Goal: Task Accomplishment & Management: Use online tool/utility

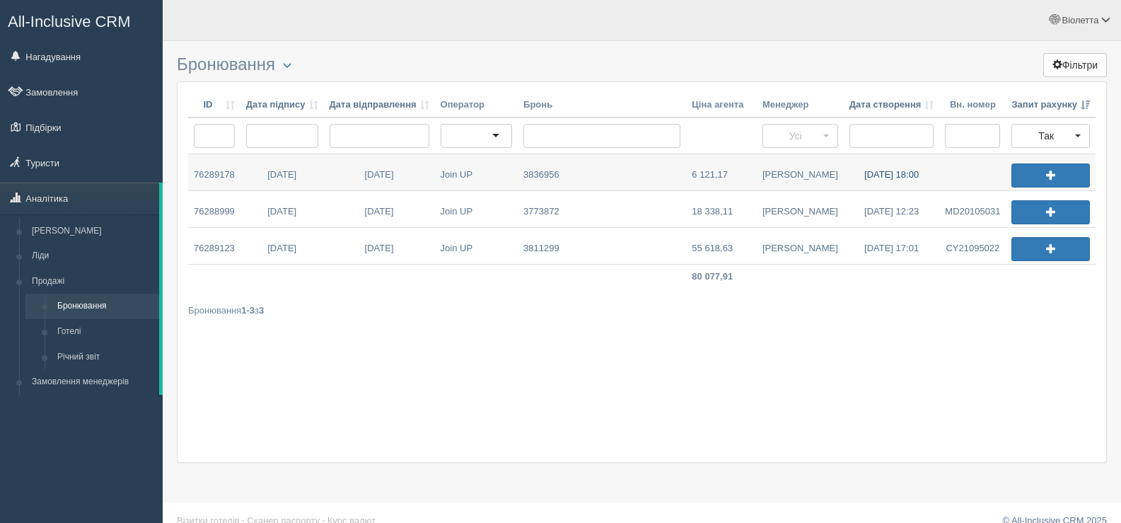
click at [874, 175] on link "30.08.2025 18:00" at bounding box center [892, 172] width 96 height 36
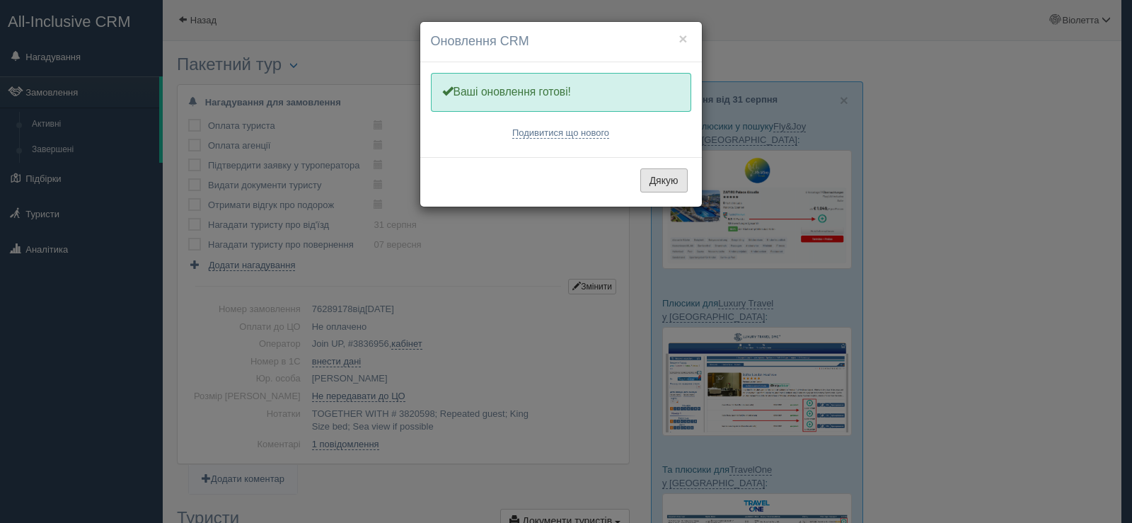
click at [658, 187] on button "Дякую" at bounding box center [663, 180] width 47 height 24
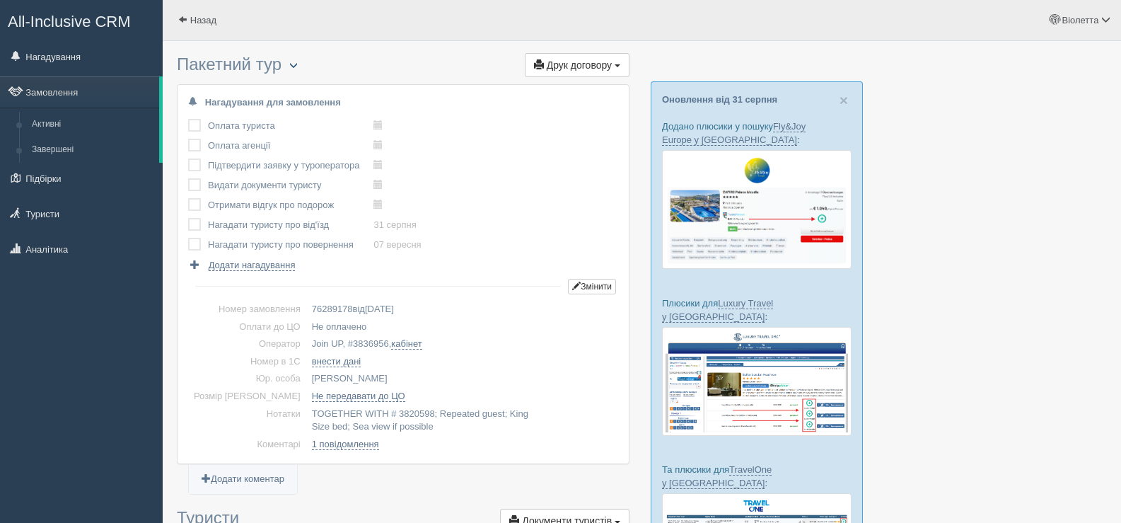
click at [298, 67] on span "button" at bounding box center [293, 65] width 8 height 8
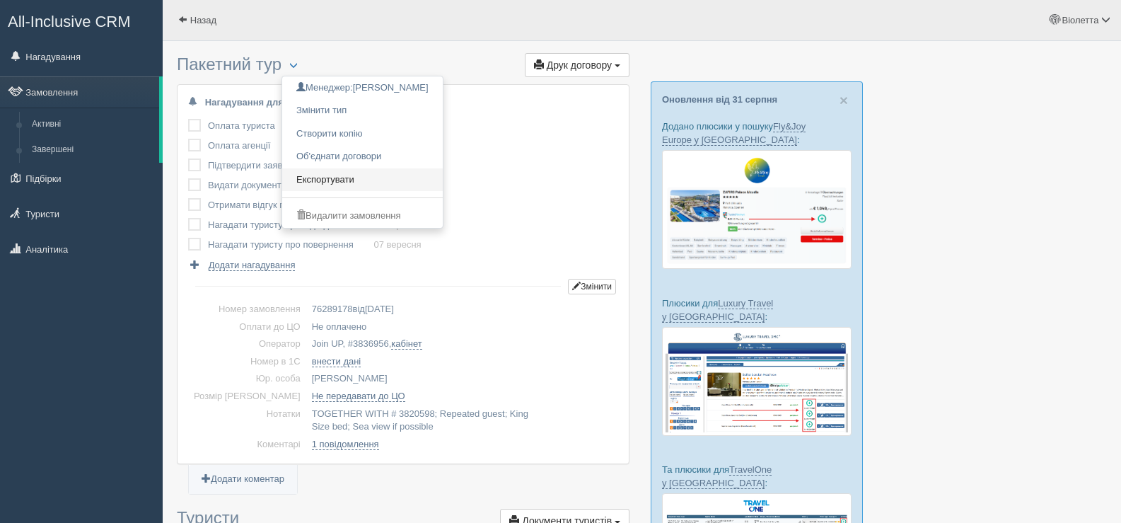
click at [332, 175] on link "Експортувати" at bounding box center [362, 179] width 161 height 23
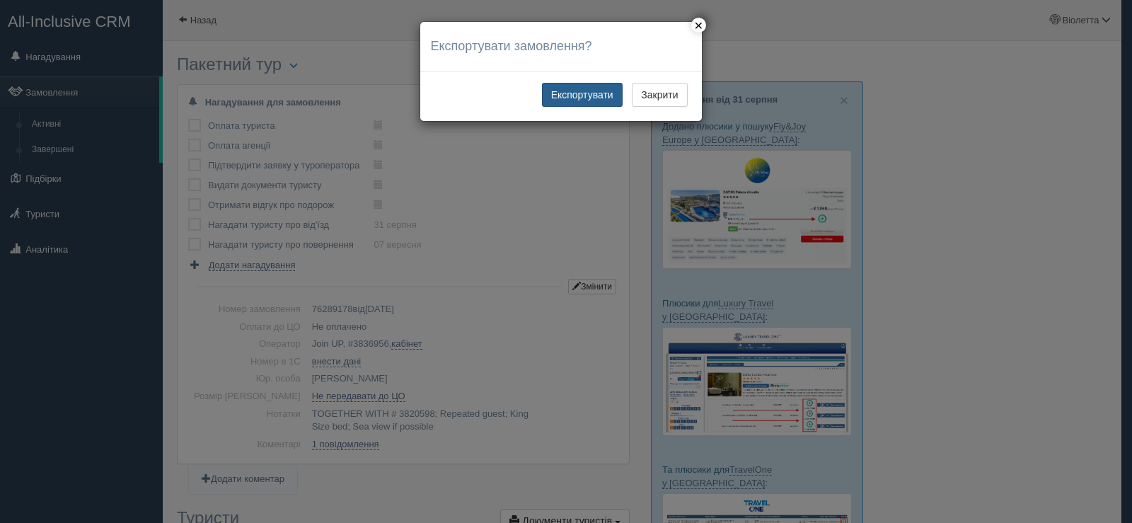
click at [571, 91] on button "Експортувати" at bounding box center [582, 95] width 81 height 24
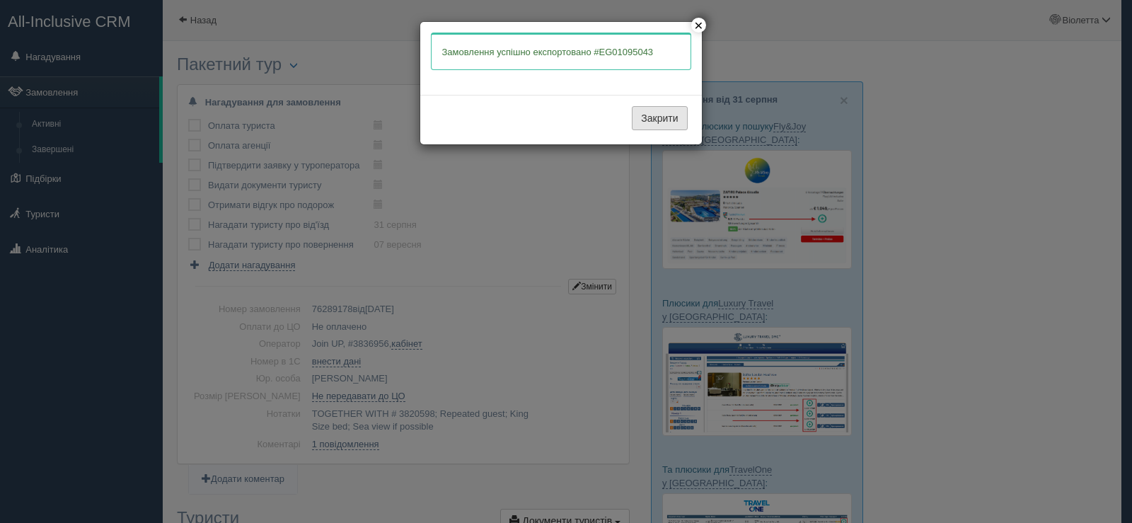
click at [656, 124] on button "Закрити" at bounding box center [659, 118] width 55 height 24
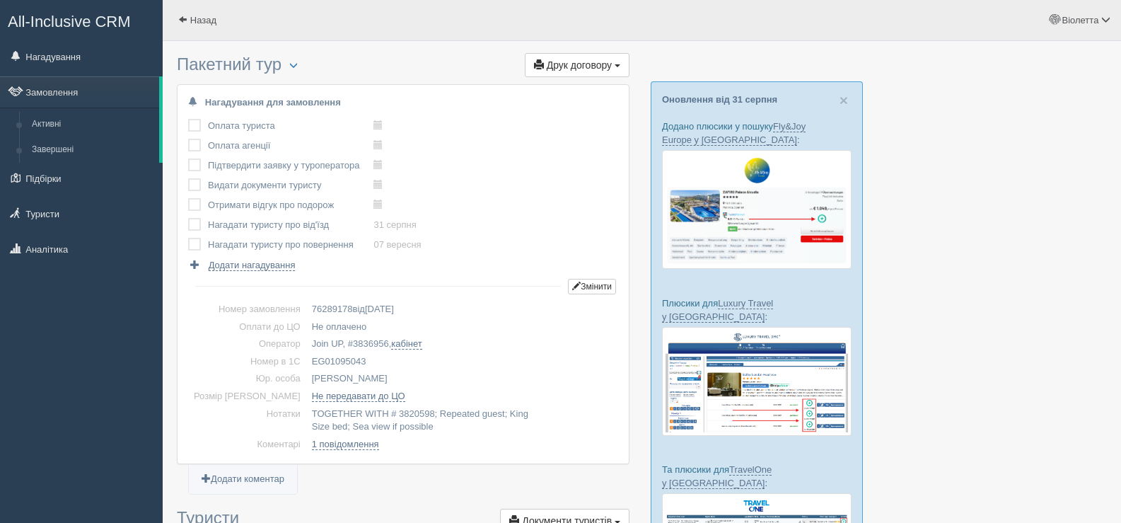
drag, startPoint x: 340, startPoint y: 359, endPoint x: 284, endPoint y: 366, distance: 56.4
click at [306, 366] on td "EG01095043" at bounding box center [462, 362] width 312 height 18
copy td "EG01095043"
drag, startPoint x: 362, startPoint y: 337, endPoint x: 327, endPoint y: 345, distance: 36.2
click at [327, 345] on td "Join UP, # 3836956 , кабінет" at bounding box center [462, 344] width 312 height 18
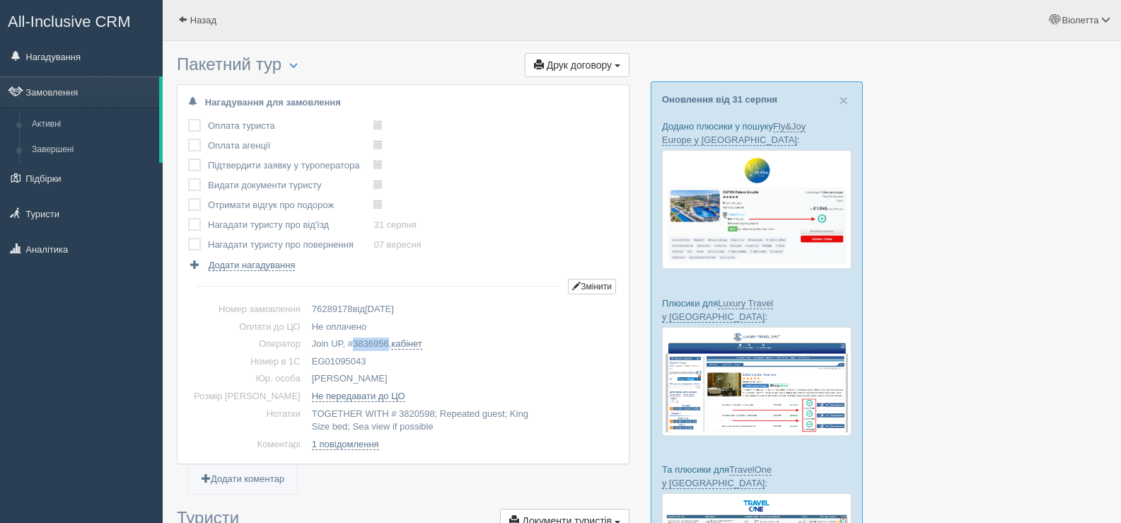
copy span "3836956"
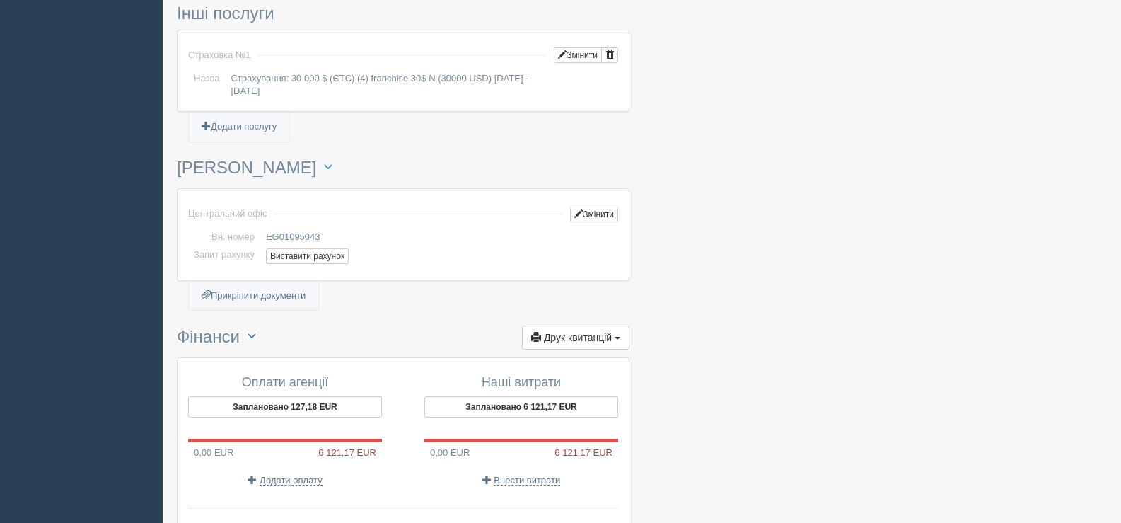
scroll to position [1061, 0]
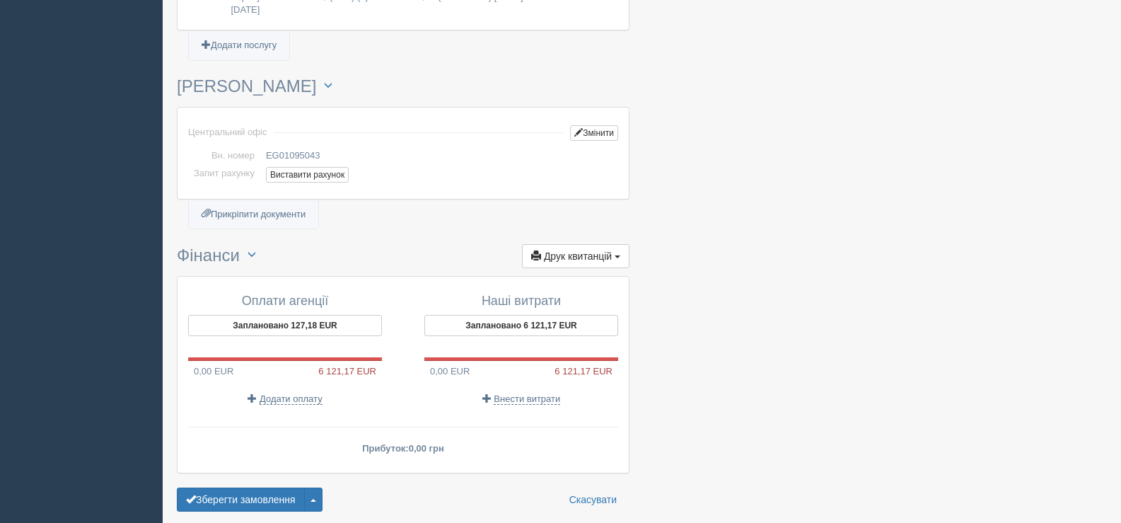
click at [316, 165] on td "Виставити рахунок" at bounding box center [439, 176] width 358 height 23
click at [315, 170] on button "Виставити рахунок" at bounding box center [307, 175] width 83 height 16
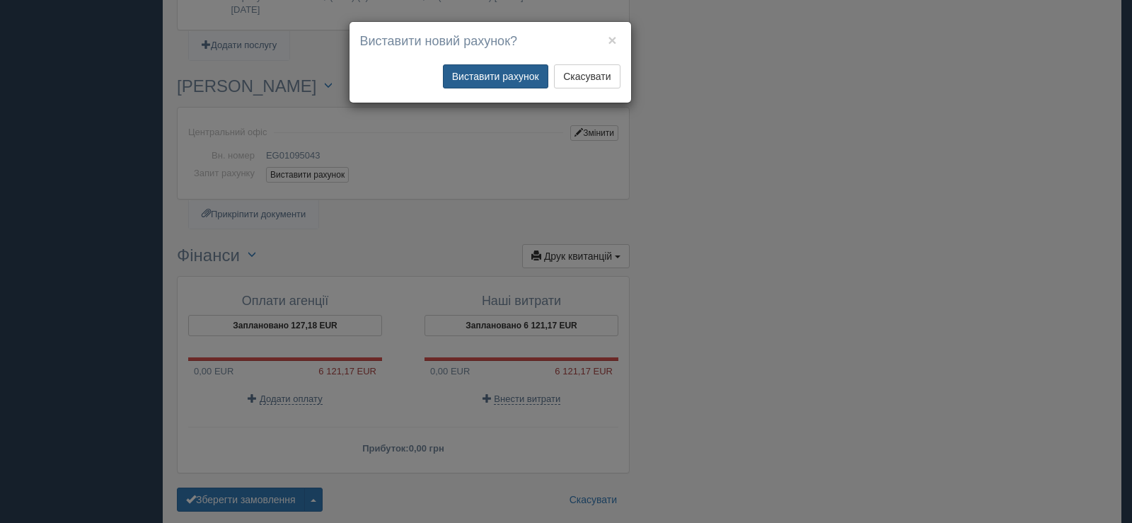
click at [477, 77] on button "Виставити рахунок" at bounding box center [495, 76] width 105 height 24
click at [609, 40] on button "×" at bounding box center [612, 40] width 8 height 15
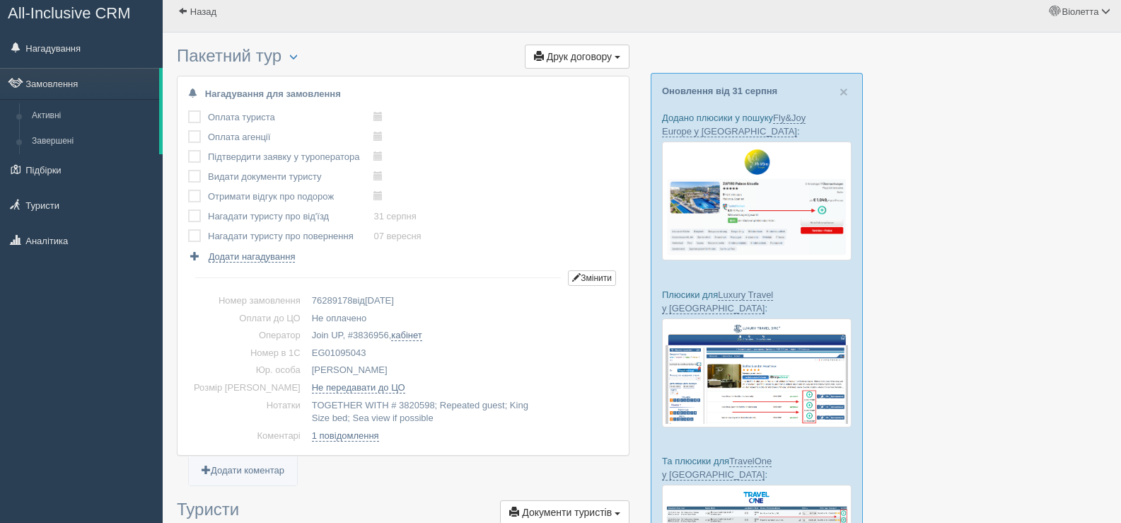
scroll to position [0, 0]
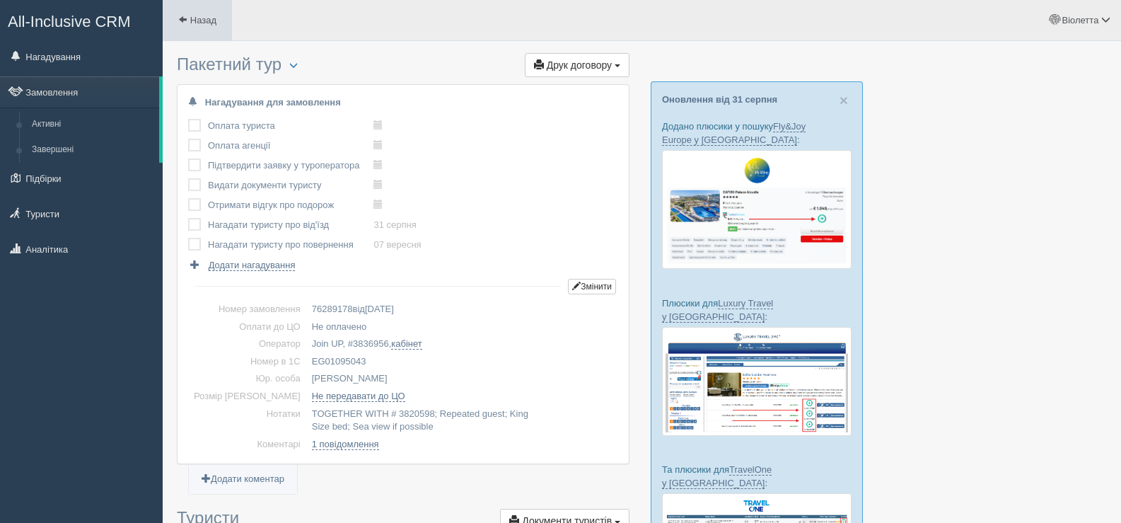
click at [186, 16] on span at bounding box center [182, 19] width 9 height 9
